Goal: Contribute content: Add original content to the website for others to see

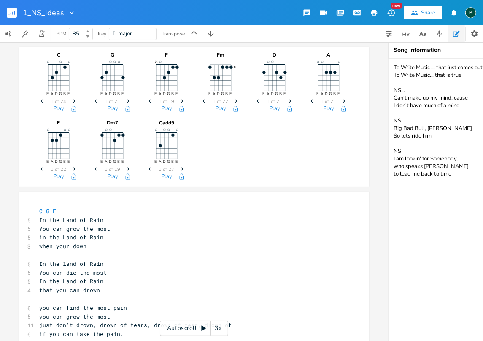
scroll to position [0, 78]
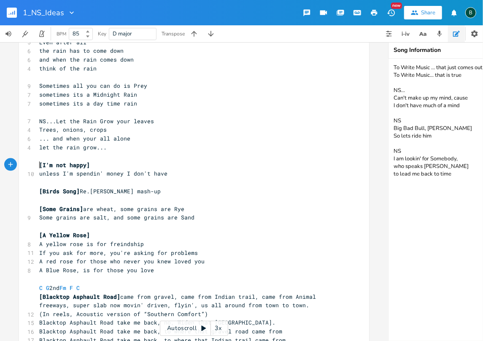
click at [38, 162] on pre "[I'm not happy]" at bounding box center [190, 165] width 304 height 9
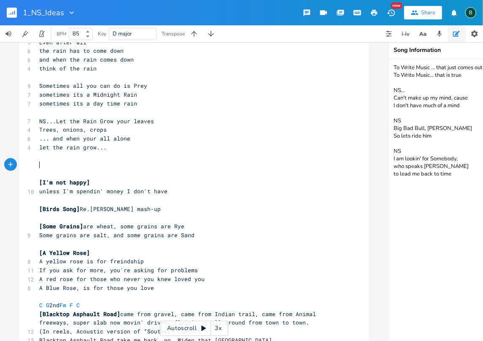
click at [38, 164] on pre "​" at bounding box center [190, 165] width 304 height 9
type textarea "[That old Crow]"
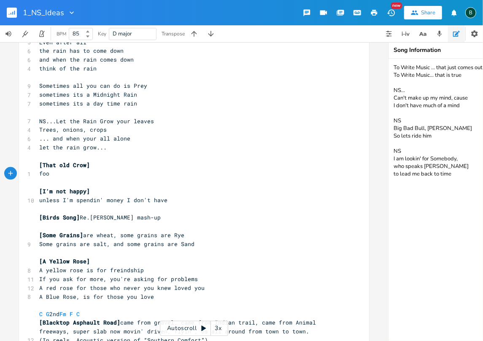
type textarea "fool"
type textarea "llewed me aroung"
type textarea "d"
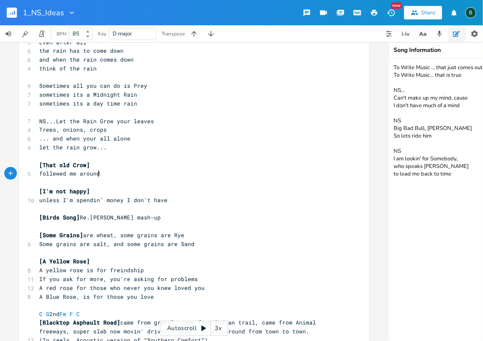
scroll to position [0, 3]
click at [52, 172] on span "follewed me around" at bounding box center [69, 174] width 61 height 8
type textarea "o"
click at [97, 172] on pre "followed me around" at bounding box center [190, 173] width 304 height 9
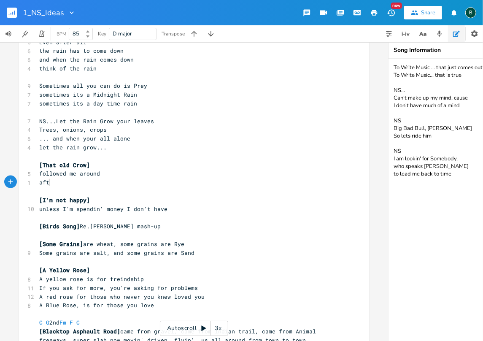
type textarea "aftr"
type textarea "er fixed him up"
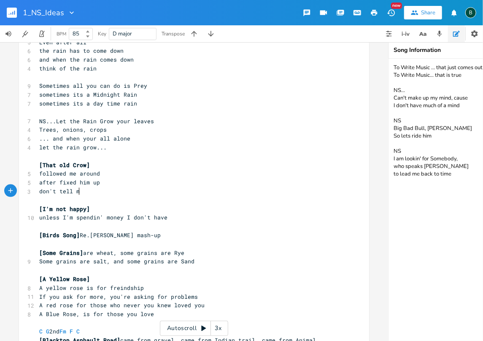
scroll to position [0, 31]
type textarea "don't tell me"
click at [118, 189] on pre "don't tell me" at bounding box center [190, 191] width 304 height 9
type textarea "they don't wunderstand"
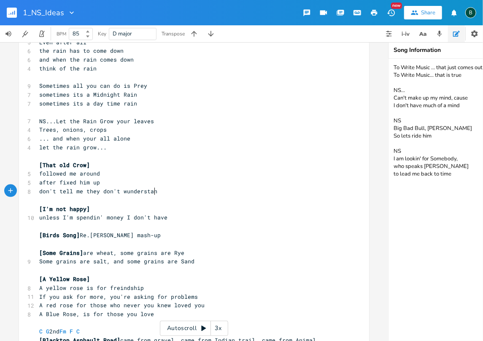
scroll to position [0, 61]
click at [123, 190] on span "don't tell me they don't wunderstand" at bounding box center [99, 191] width 121 height 8
click at [154, 189] on pre "don't tell me they don't understand" at bounding box center [190, 191] width 304 height 9
